Goal: Book appointment/travel/reservation

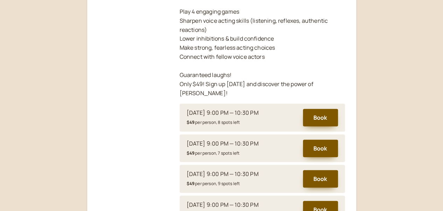
scroll to position [233, 0]
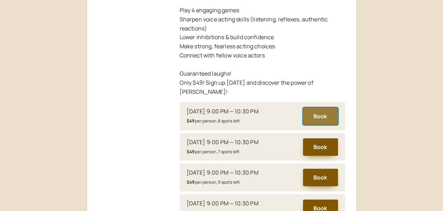
click at [318, 108] on button "Book" at bounding box center [320, 117] width 35 height 18
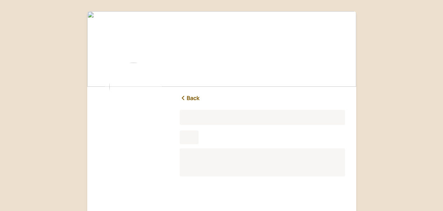
scroll to position [87, 0]
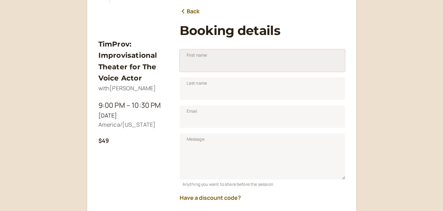
click at [219, 65] on input "First name" at bounding box center [262, 60] width 165 height 22
type input "Ed"
type input "[PERSON_NAME]"
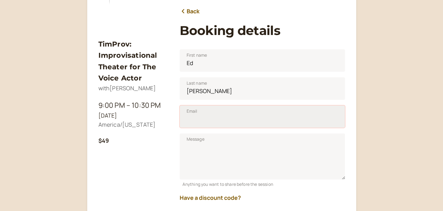
click at [224, 123] on input "Email" at bounding box center [262, 116] width 165 height 22
type input "[EMAIL_ADDRESS][DOMAIN_NAME]"
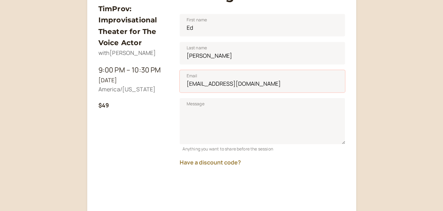
scroll to position [133, 0]
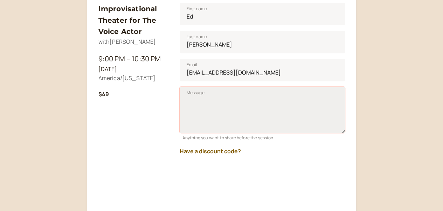
click at [212, 97] on textarea "Message" at bounding box center [262, 110] width 165 height 46
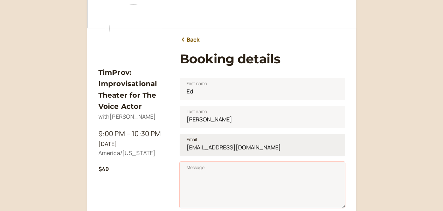
scroll to position [93, 0]
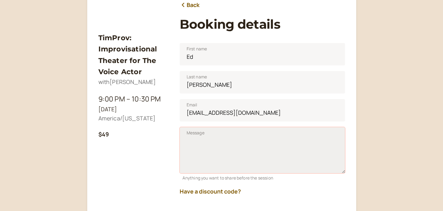
click at [205, 142] on textarea "Message" at bounding box center [262, 150] width 165 height 46
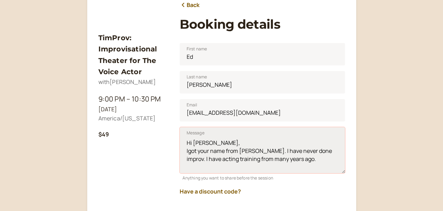
click at [299, 159] on textarea "Hi Tim, Igot your name from Brad Hyland. I have never done improv. I have actin…" at bounding box center [262, 150] width 165 height 46
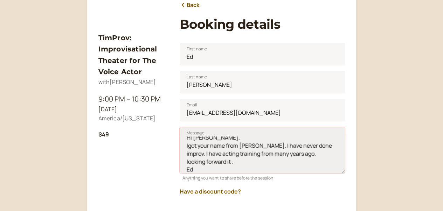
click at [188, 148] on textarea "Hi Tim, Igot your name from Brad Hyland. I have never done improv. I have actin…" at bounding box center [262, 150] width 165 height 46
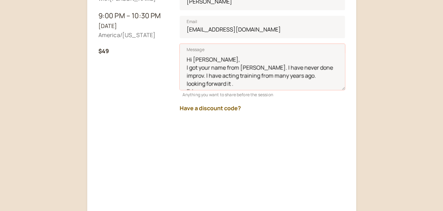
scroll to position [187, 0]
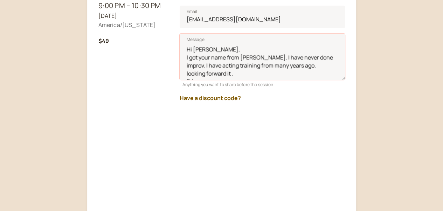
type textarea "Hi Tim, I got your name from Brad Hyland. I have never done improv. I have acti…"
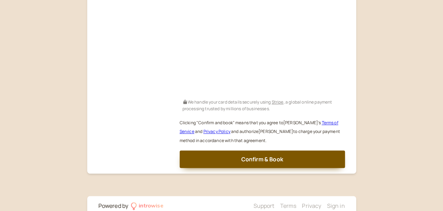
scroll to position [321, 0]
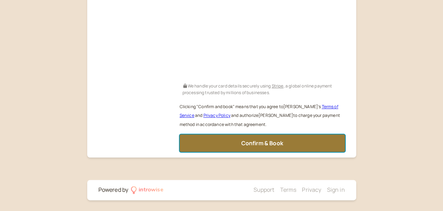
click at [249, 144] on span "Confirm & Book" at bounding box center [262, 143] width 42 height 8
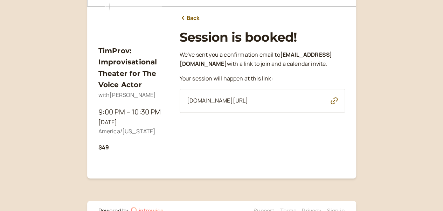
scroll to position [55, 0]
